Goal: Navigation & Orientation: Find specific page/section

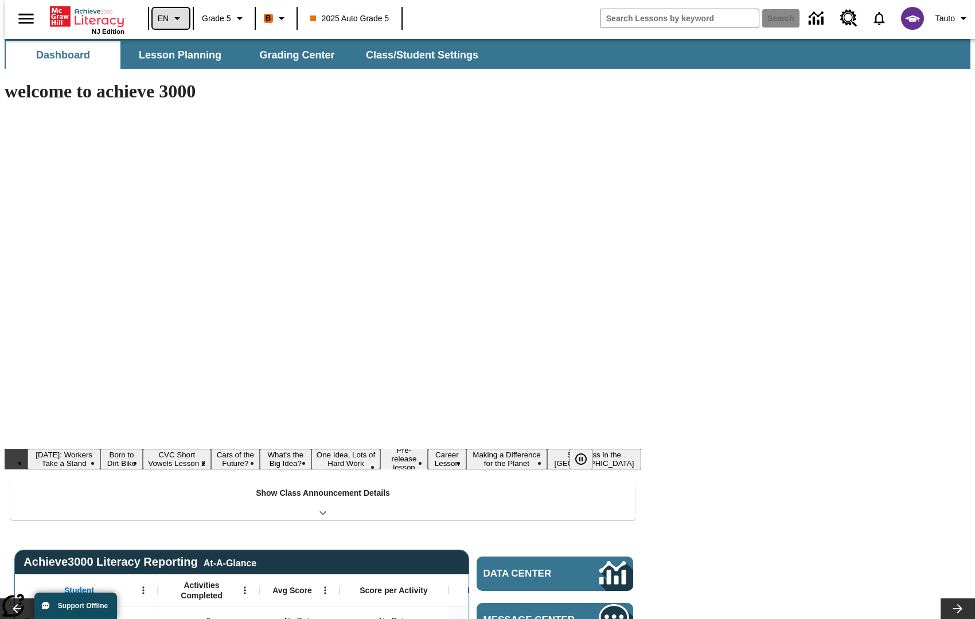
click at [170, 18] on icon "Language: EN, Select a language" at bounding box center [177, 18] width 14 height 14
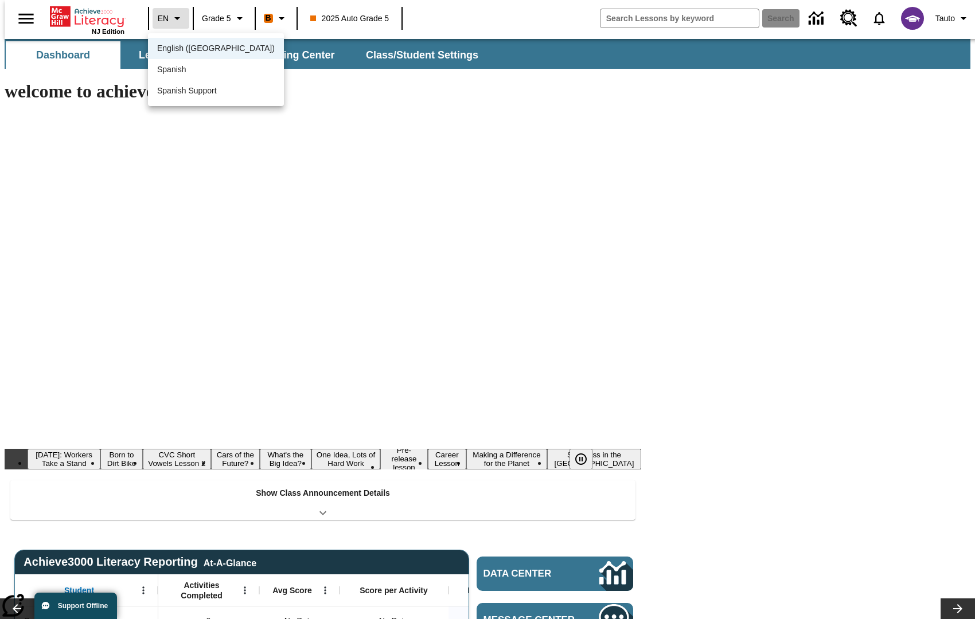
click at [191, 49] on span "English ([GEOGRAPHIC_DATA])" at bounding box center [216, 48] width 118 height 12
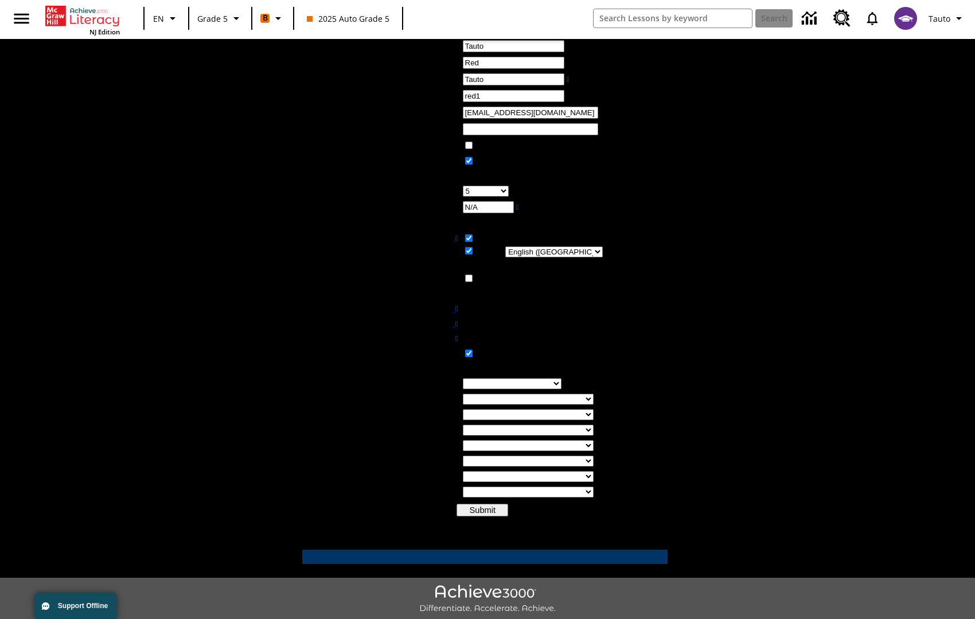
scroll to position [252, 0]
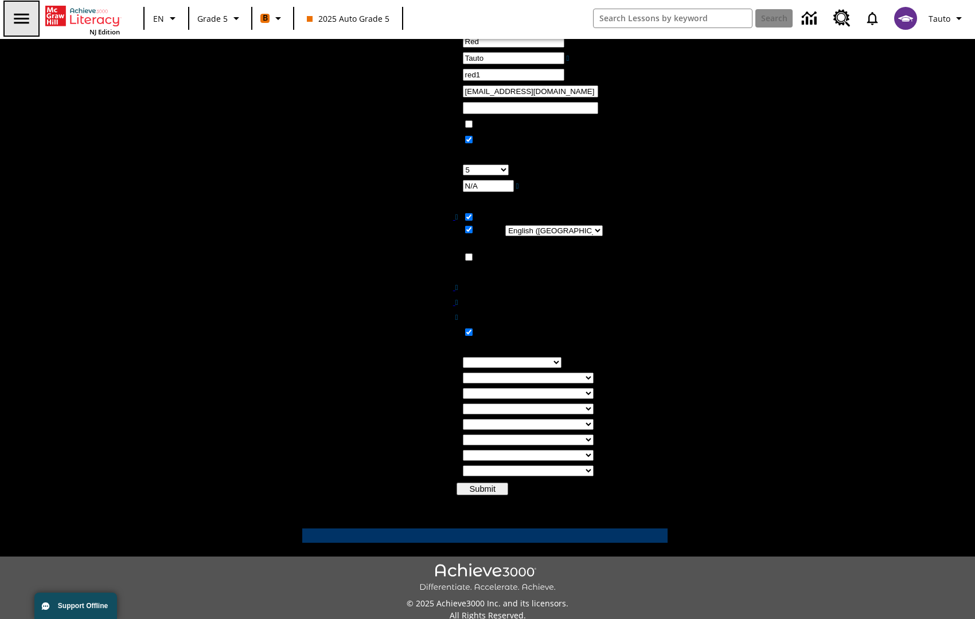
click at [19, 21] on icon "Open side menu" at bounding box center [21, 19] width 20 height 20
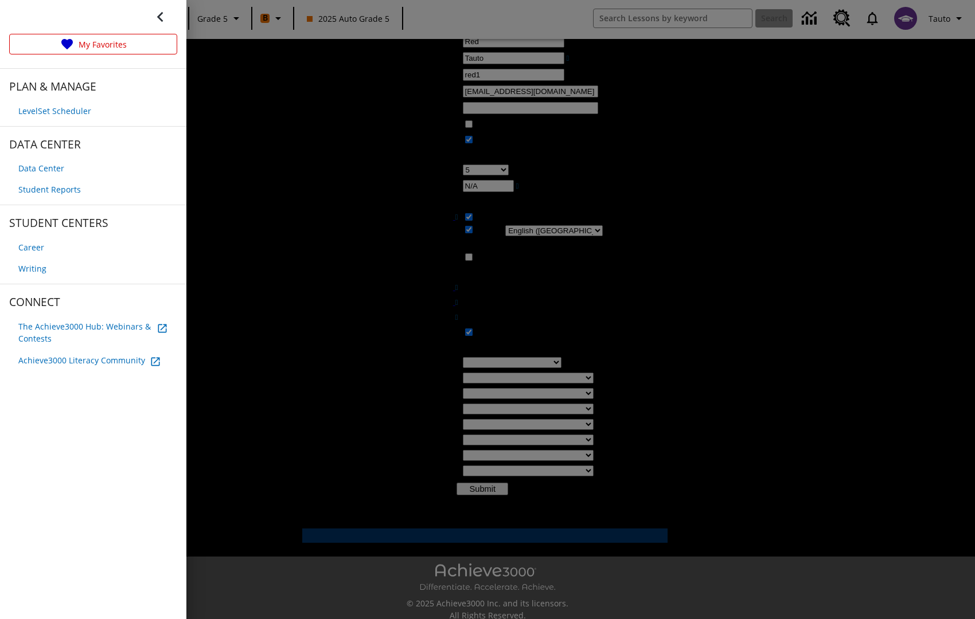
scroll to position [0, 0]
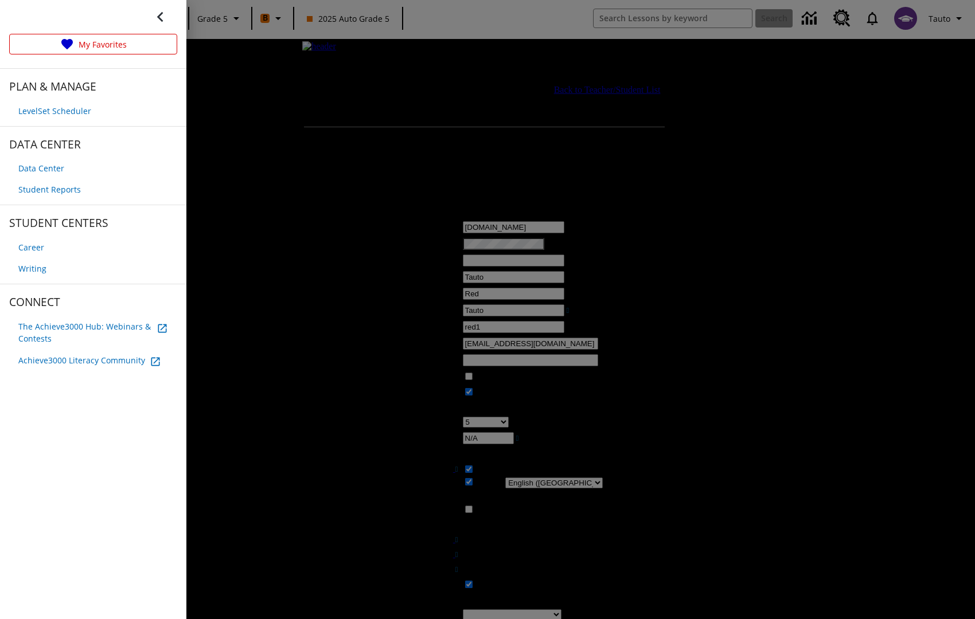
click at [267, 176] on div at bounding box center [487, 309] width 975 height 619
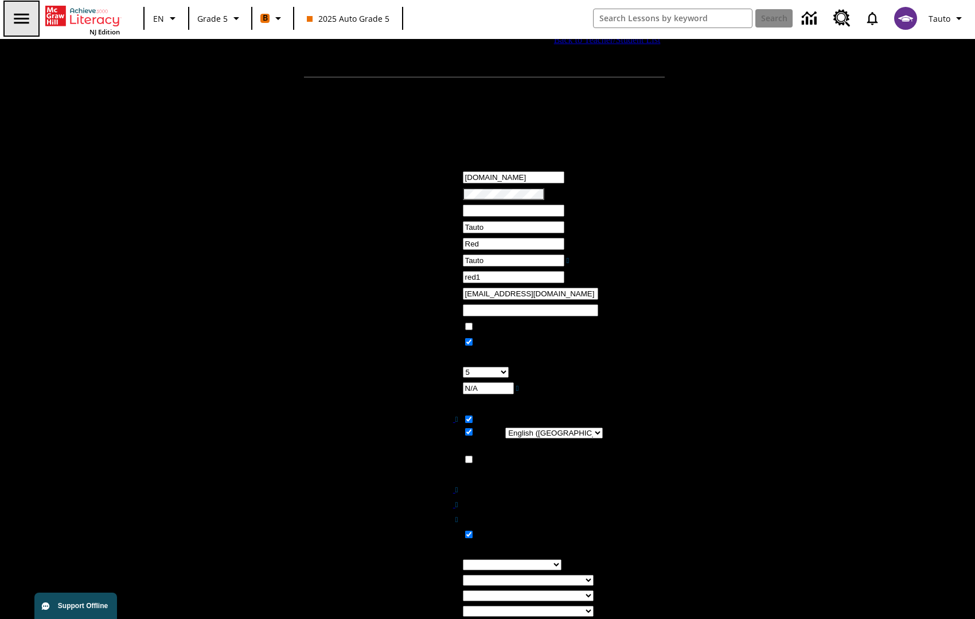
scroll to position [41, 0]
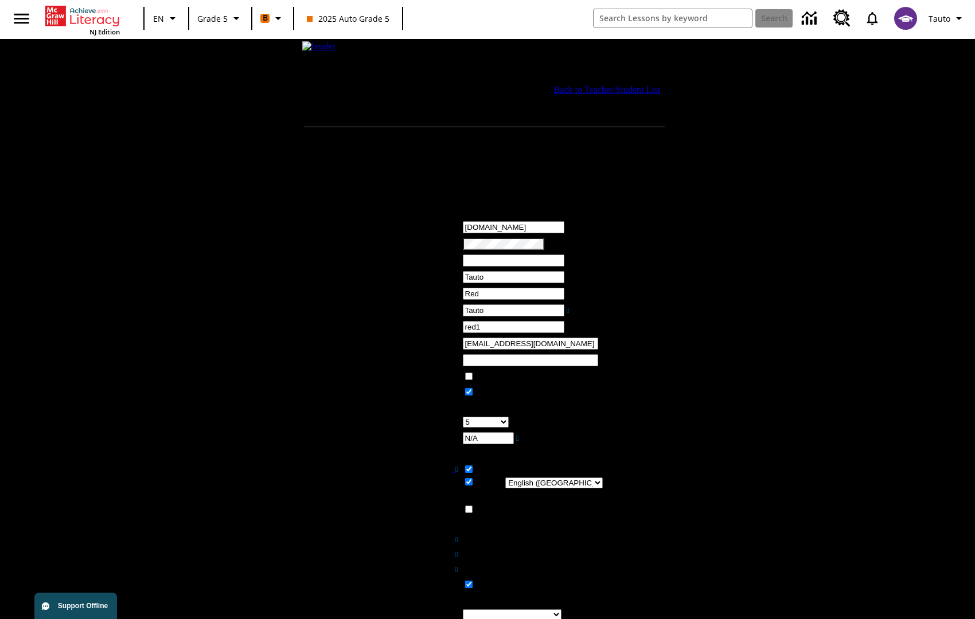
scroll to position [41, 0]
